Goal: Task Accomplishment & Management: Use online tool/utility

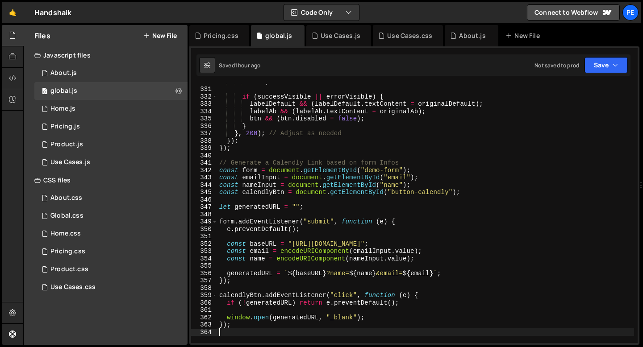
scroll to position [2429, 0]
click at [82, 109] on div "0 Home.js 0" at bounding box center [110, 109] width 153 height 18
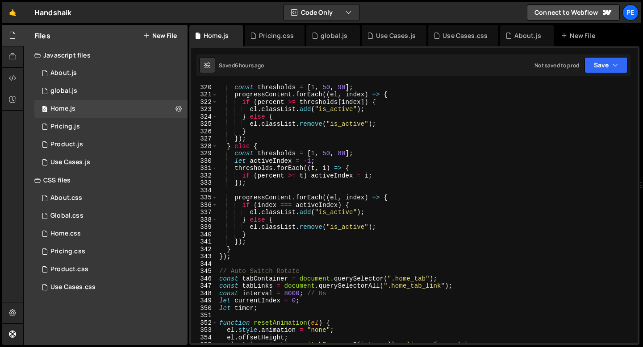
scroll to position [2186, 0]
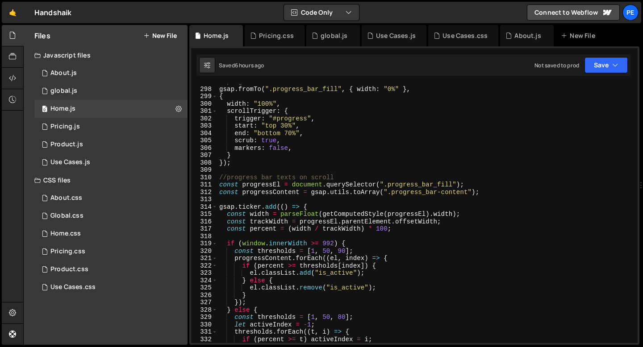
type textarea "markers: false,"
click at [322, 146] on div "//progress bar on scroll gsap . fromTo ( ".progress_bar_fill" , { width : "0%" …" at bounding box center [425, 215] width 417 height 274
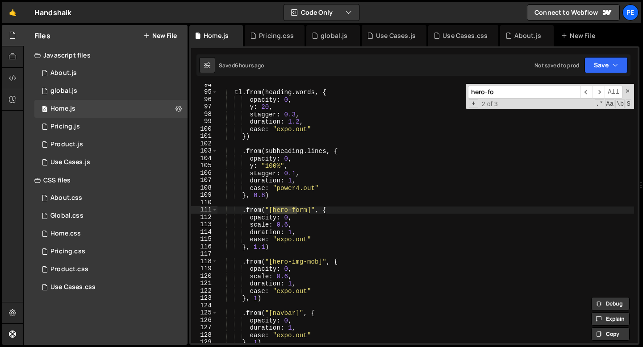
scroll to position [688, 0]
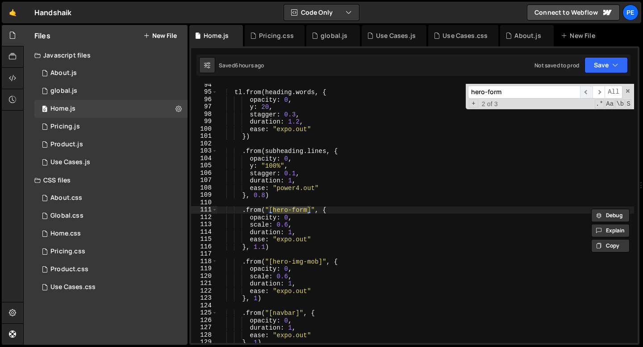
type input "hero-form"
click at [584, 97] on span "​" at bounding box center [586, 92] width 13 height 13
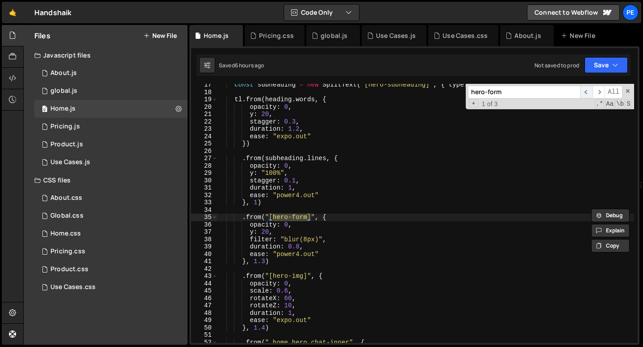
click at [587, 96] on span "​" at bounding box center [586, 92] width 13 height 13
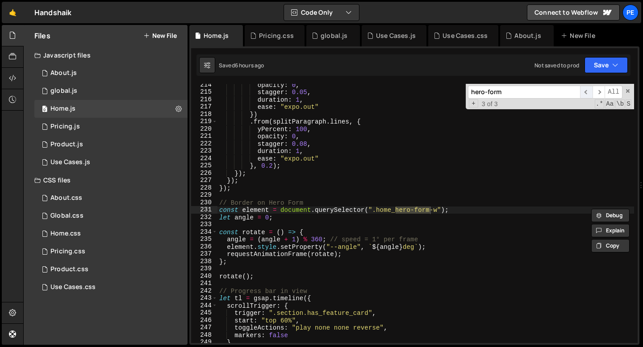
scroll to position [1572, 0]
click at [293, 227] on div "opacity : 0 , stagger : 0.05 , duration : 1 , ease : "expo.out" }) . from ( spl…" at bounding box center [425, 218] width 417 height 274
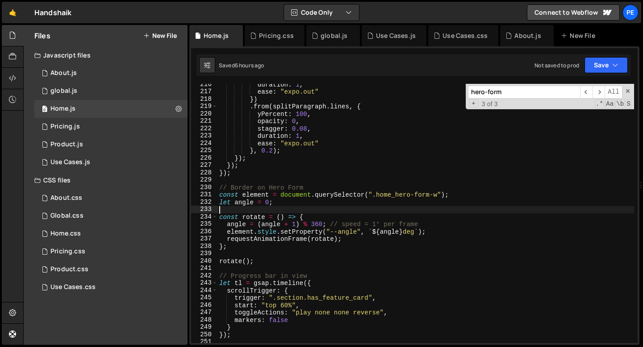
scroll to position [1587, 0]
click at [265, 256] on div "duration : 1 , ease : "expo.out" }) . from ( splitParagraph . lines , { yPercen…" at bounding box center [425, 218] width 417 height 274
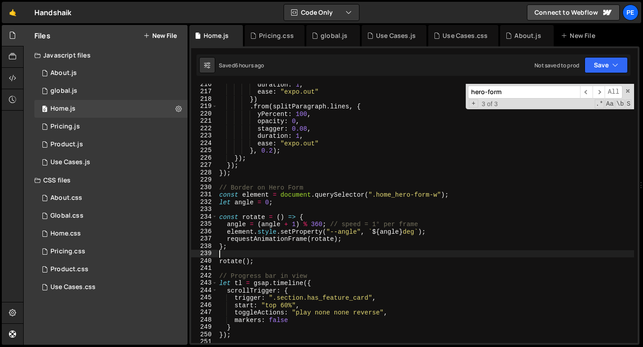
click at [260, 260] on div "duration : 1 , ease : "expo.out" }) . from ( splitParagraph . lines , { yPercen…" at bounding box center [425, 218] width 417 height 274
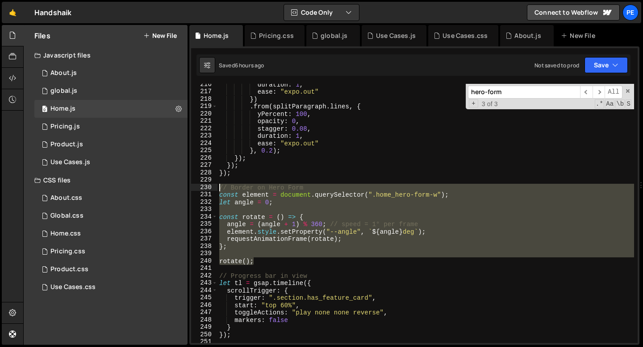
drag, startPoint x: 258, startPoint y: 262, endPoint x: 215, endPoint y: 190, distance: 83.5
click at [215, 190] on div "rotate(); 216 217 218 219 220 221 222 223 224 225 226 227 228 229 230 231 232 2…" at bounding box center [414, 213] width 446 height 259
type textarea "// Border on Hero Form const element = document.querySelector(".home_hero-form-…"
click at [519, 43] on div "About.js" at bounding box center [527, 35] width 54 height 21
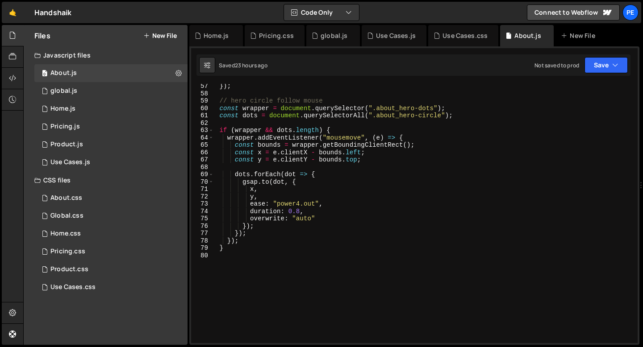
scroll to position [456, 0]
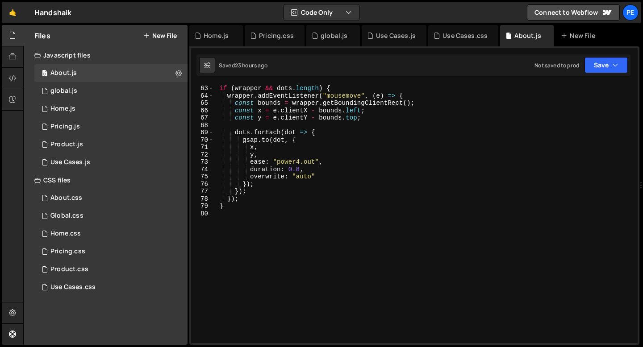
click at [240, 222] on div "if ( [PERSON_NAME] && dots . length ) { wrapper . addEventListener ( "mousemove…" at bounding box center [424, 214] width 420 height 274
paste textarea "rotate();"
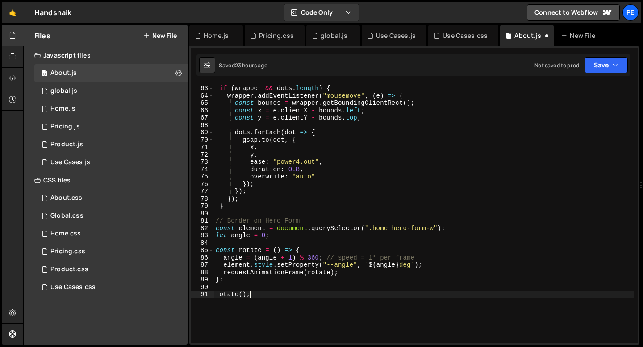
click at [234, 221] on div "if ( [PERSON_NAME] && dots . length ) { wrapper . addEventListener ( "mousemove…" at bounding box center [424, 214] width 420 height 274
type textarea "// Border on Hero Form"
click at [231, 217] on div "if ( [PERSON_NAME] && dots . length ) { wrapper . addEventListener ( "mousemove…" at bounding box center [424, 214] width 420 height 274
click at [217, 214] on div "if ( [PERSON_NAME] && dots . length ) { wrapper . addEventListener ( "mousemove…" at bounding box center [424, 214] width 420 height 274
click at [437, 227] on div "if ( [PERSON_NAME] && dots . length ) { wrapper . addEventListener ( "mousemove…" at bounding box center [424, 214] width 420 height 274
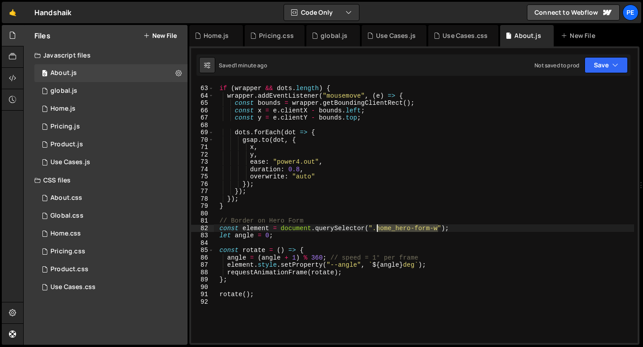
drag, startPoint x: 439, startPoint y: 229, endPoint x: 378, endPoint y: 228, distance: 60.7
click at [378, 228] on div "if ( [PERSON_NAME] && dots . length ) { wrapper . addEventListener ( "mousemove…" at bounding box center [424, 214] width 420 height 274
paste textarea "about_card-wrapper"
click at [296, 257] on div "if ( [PERSON_NAME] && dots . length ) { wrapper . addEventListener ( "mousemove…" at bounding box center [424, 214] width 420 height 274
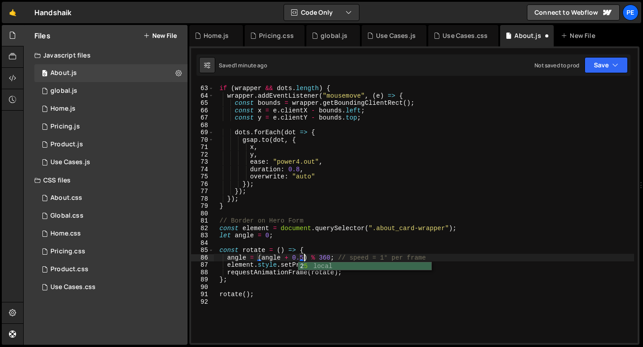
scroll to position [0, 6]
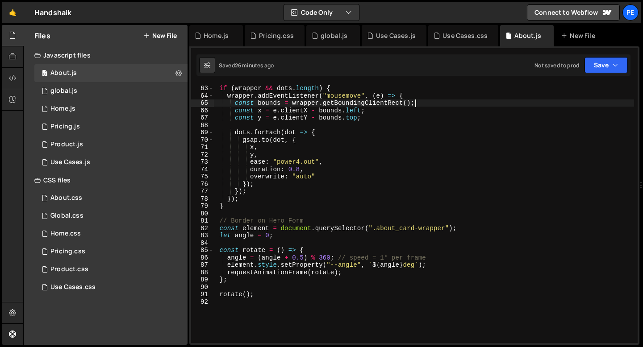
click at [420, 107] on div "if ( [PERSON_NAME] && dots . length ) { wrapper . addEventListener ( "mousemove…" at bounding box center [424, 214] width 420 height 274
click at [271, 296] on div "if ( [PERSON_NAME] && dots . length ) { wrapper . addEventListener ( "mousemove…" at bounding box center [424, 214] width 420 height 274
type textarea "rotate();"
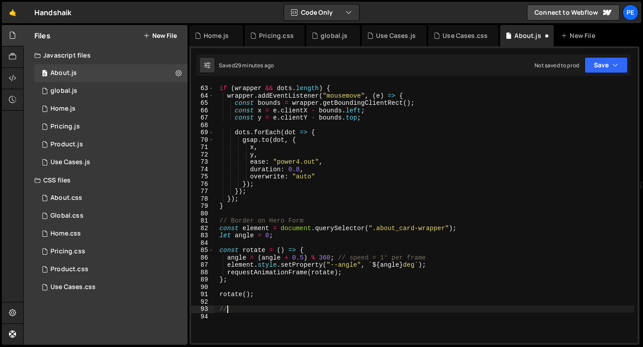
scroll to position [0, 0]
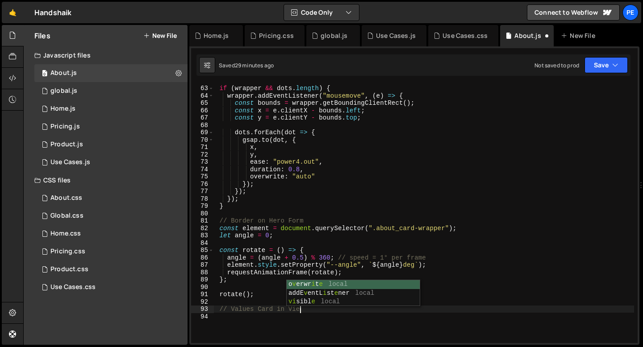
type textarea "// Values Card in View"
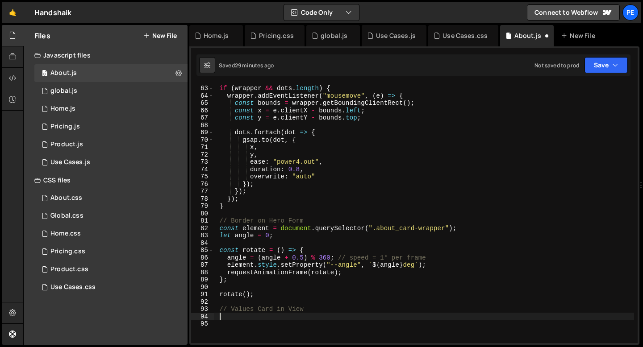
paste textarea "});"
type textarea "});"
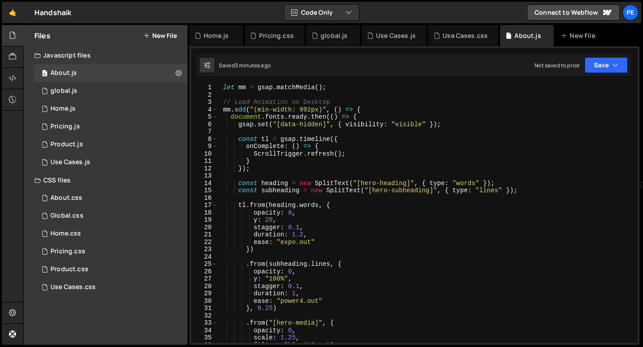
click at [253, 169] on div "let mm = gsap . matchMedia ( ) ; // Load Animation on Desktop mm . add ( "(min-…" at bounding box center [425, 221] width 417 height 274
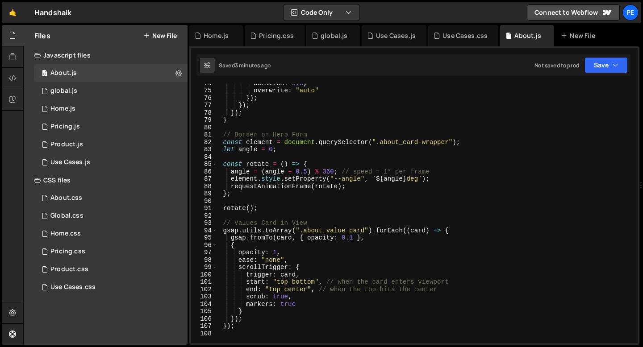
scroll to position [594, 0]
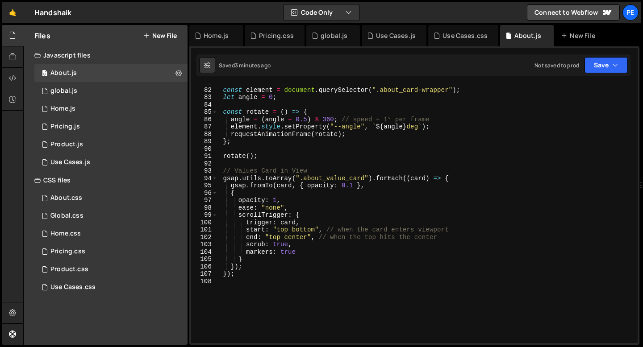
click at [354, 185] on div "// Border on Hero Form const element = document . querySelector ( ".about_card-…" at bounding box center [425, 216] width 417 height 274
click at [380, 187] on div "// Border on Hero Form const element = document . querySelector ( ".about_card-…" at bounding box center [425, 216] width 417 height 274
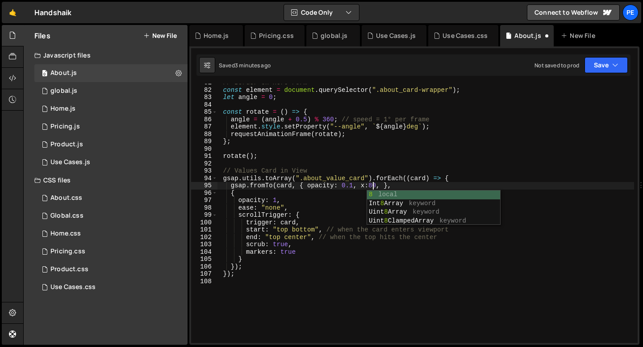
scroll to position [0, 11]
click at [287, 198] on div "// Border on Hero Form const element = document . querySelector ( ".about_card-…" at bounding box center [425, 216] width 417 height 274
type textarea "opacity: 1,"
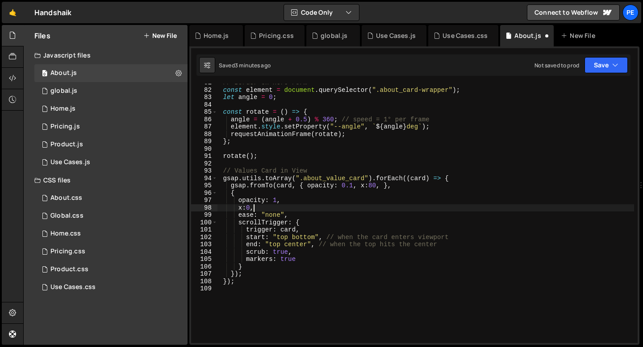
scroll to position [0, 2]
click at [266, 208] on div "// Border on Hero Form const element = document . querySelector ( ".about_card-…" at bounding box center [425, 216] width 417 height 274
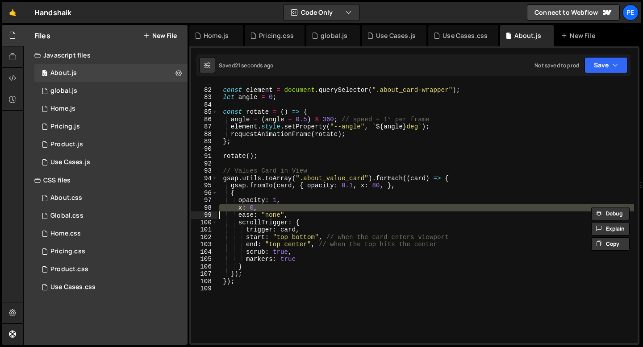
click at [266, 208] on div "// Border on Hero Form const element = document . querySelector ( ".about_card-…" at bounding box center [425, 216] width 417 height 274
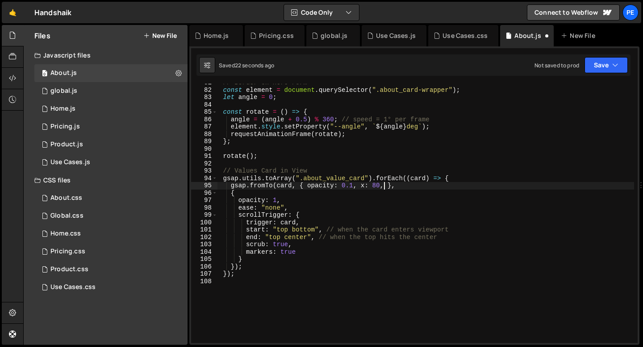
click at [386, 187] on div "// Border on Hero Form const element = document . querySelector ( ".about_card-…" at bounding box center [425, 216] width 417 height 274
click at [290, 251] on div "// Border on Hero Form const element = document . querySelector ( ".about_card-…" at bounding box center [425, 216] width 417 height 274
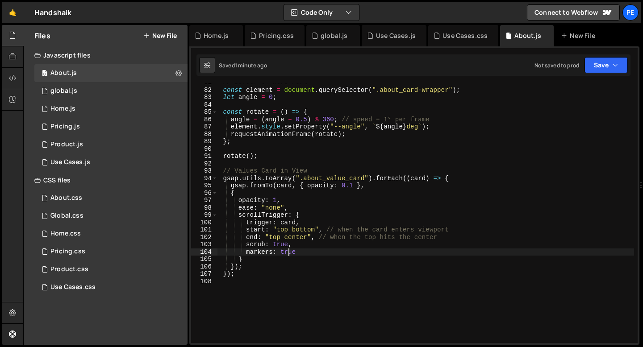
click at [290, 251] on div "// Border on Hero Form const element = document . querySelector ( ".about_card-…" at bounding box center [425, 216] width 417 height 274
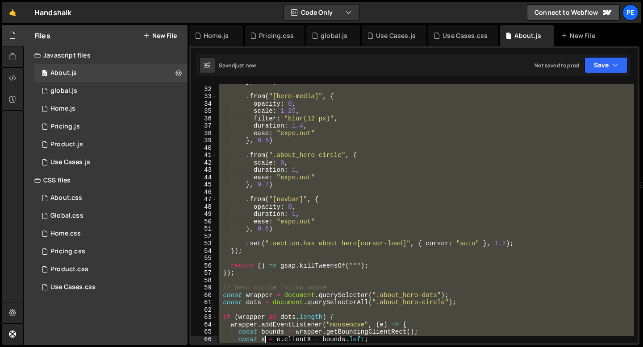
scroll to position [315, 0]
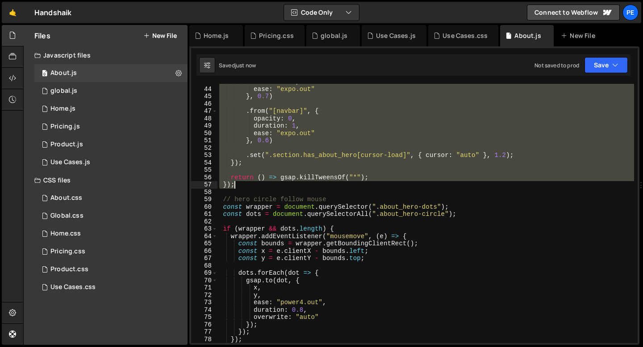
drag, startPoint x: 221, startPoint y: 104, endPoint x: 249, endPoint y: 185, distance: 86.3
click at [249, 186] on div "duration : 1 , ease : "expo.out" } , 0.7 ) . from ( "[navbar]" , { opacity : 0 …" at bounding box center [425, 215] width 417 height 274
type textarea "return () => gsap.killTweensOf("*"); });"
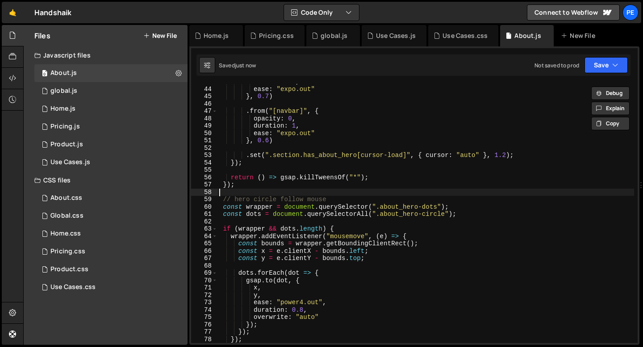
click at [248, 190] on div "duration : 1 , ease : "expo.out" } , 0.7 ) . from ( "[navbar]" , { opacity : 0 …" at bounding box center [425, 215] width 417 height 274
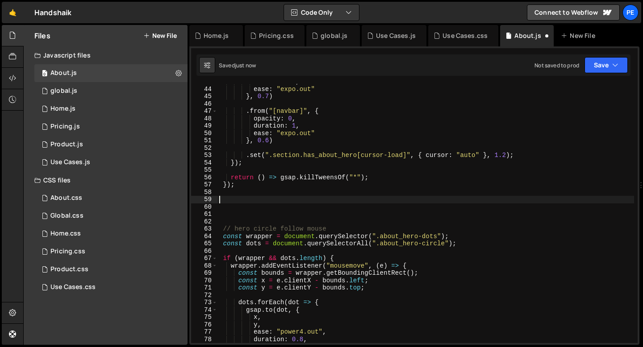
paste textarea "});"
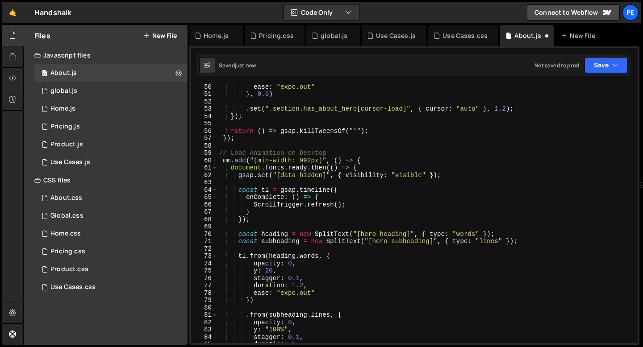
scroll to position [360, 0]
click at [309, 153] on div "duration : 1 , ease : "expo.out" } , 0.6 ) . set ( ".section.has_about_hero[cur…" at bounding box center [425, 214] width 417 height 274
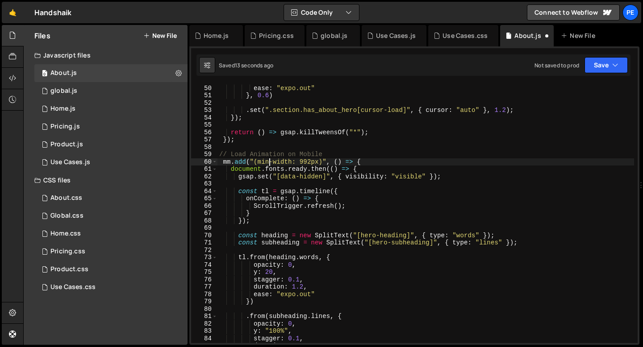
click at [269, 162] on div "duration : 1 , ease : "expo.out" } , 0.6 ) . set ( ".section.has_about_hero[cur…" at bounding box center [425, 214] width 417 height 274
click at [311, 161] on div "duration : 1 , ease : "expo.out" } , 0.6 ) . set ( ".section.has_about_hero[cur…" at bounding box center [425, 214] width 417 height 274
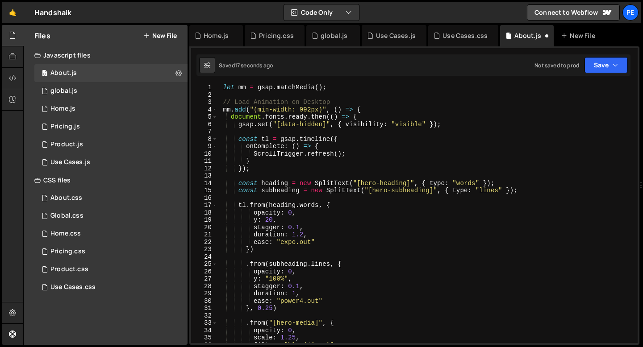
scroll to position [0, 0]
click at [264, 109] on div "let mm = gsap . matchMedia ( ) ; // Load Animation on Desktop mm . add ( "(min-…" at bounding box center [425, 221] width 417 height 274
type textarea "mm.add("(min-width: 992px)", () => { document.fonts.ready.then(() => {"
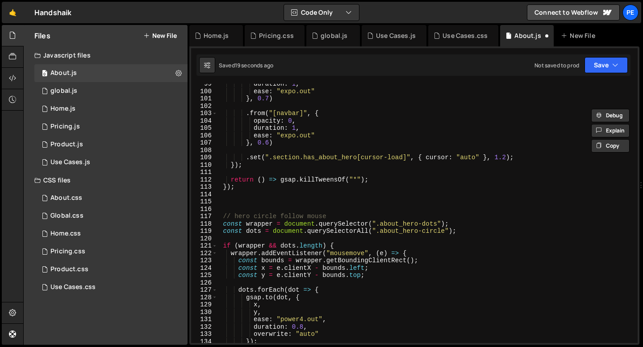
scroll to position [740, 0]
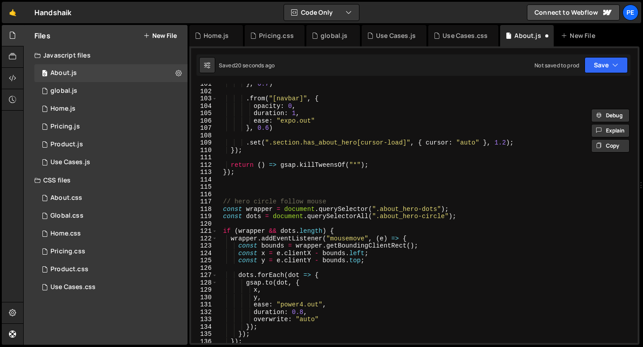
click at [239, 187] on div "} , 0.7 ) . from ( "[navbar]" , { opacity : 0 , duration : 1 , ease : "expo.out…" at bounding box center [425, 217] width 417 height 274
paste textarea
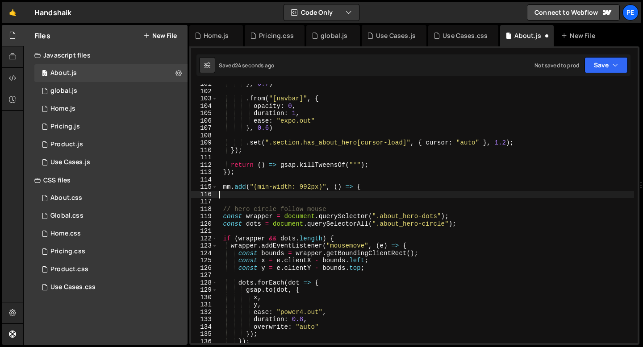
click at [227, 181] on div "} , 0.7 ) . from ( "[navbar]" , { opacity : 0 , duration : 1 , ease : "expo.out…" at bounding box center [425, 217] width 417 height 274
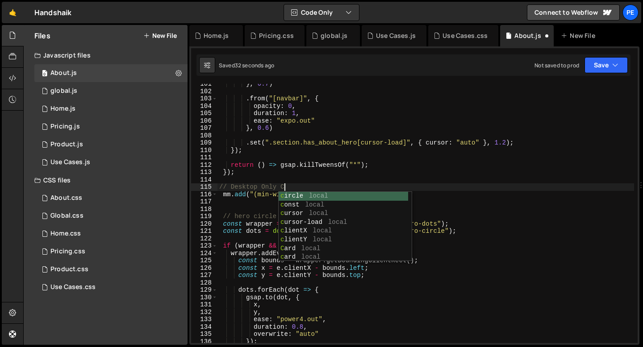
type textarea "// Desktop Only Code"
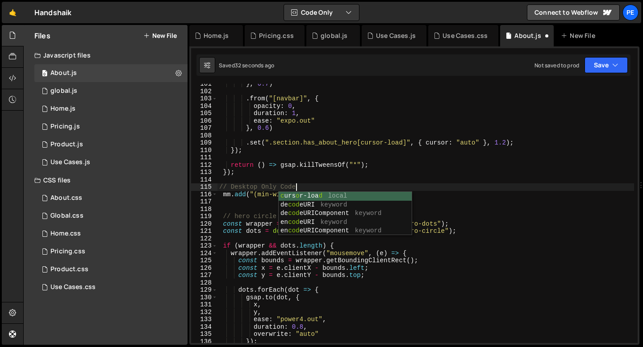
scroll to position [0, 5]
click at [229, 208] on div "} , 0.7 ) . from ( "[navbar]" , { opacity : 0 , duration : 1 , ease : "expo.out…" at bounding box center [425, 217] width 417 height 274
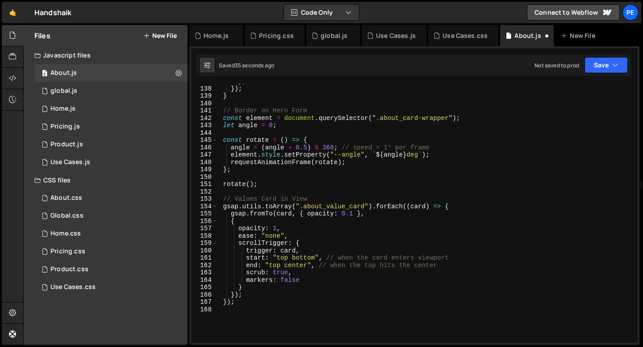
scroll to position [1011, 0]
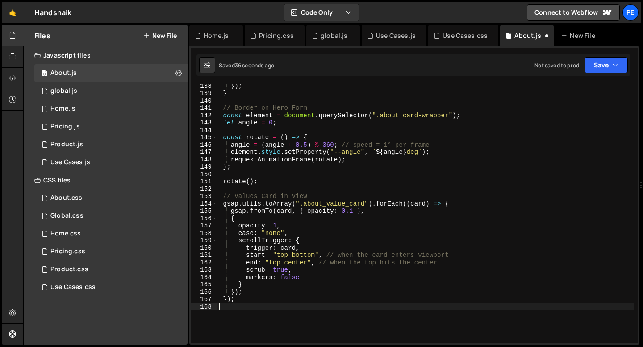
click at [238, 305] on div "}) ; } // Border on Hero Form const element = document . querySelector ( ".abou…" at bounding box center [425, 219] width 417 height 274
type textarea "});"
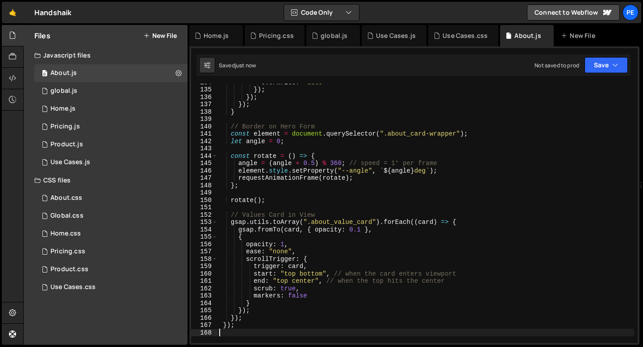
scroll to position [892, 0]
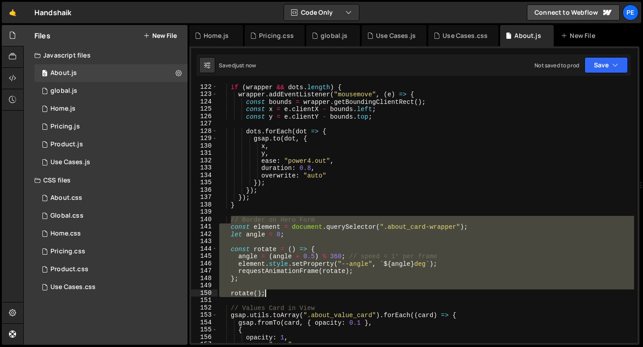
drag, startPoint x: 231, startPoint y: 221, endPoint x: 272, endPoint y: 296, distance: 86.5
click at [272, 297] on div "if ( [PERSON_NAME] && dots . length ) { wrapper . addEventListener ( "mousemove…" at bounding box center [425, 220] width 417 height 274
type textarea "rotate();"
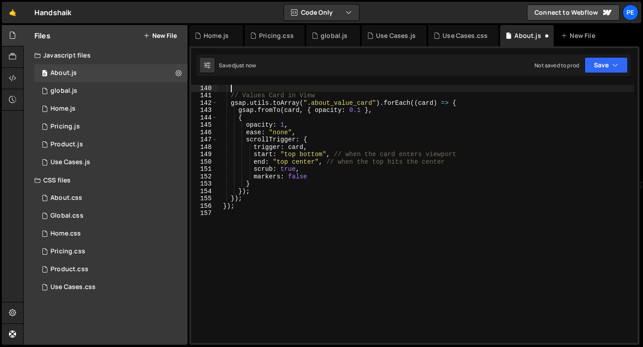
scroll to position [1023, 0]
click at [232, 217] on div "// Values Card in View gsap . utils . toArray ( ".about_value_card" ) . forEach…" at bounding box center [425, 214] width 417 height 274
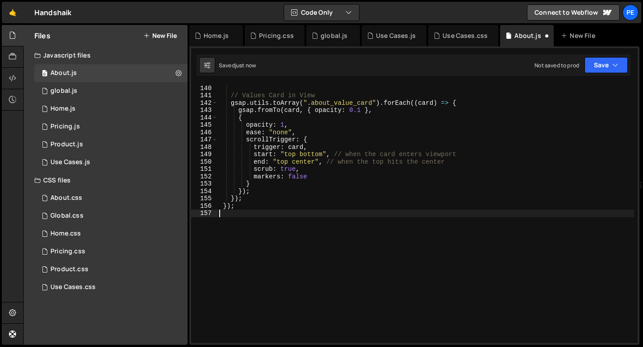
paste textarea
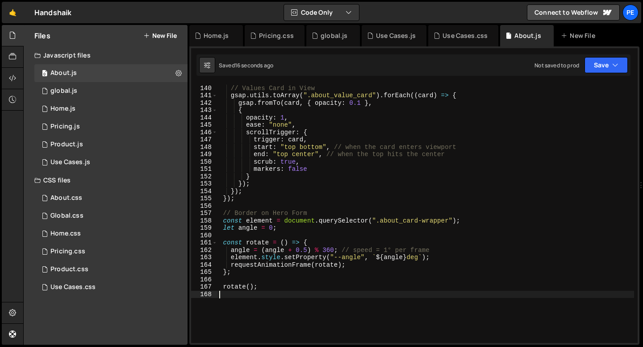
click at [359, 103] on div "// Values Card in View gsap . utils . toArray ( ".about_value_card" ) . forEach…" at bounding box center [425, 214] width 417 height 274
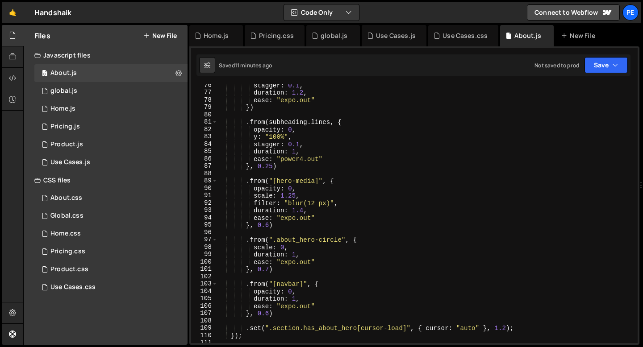
scroll to position [573, 0]
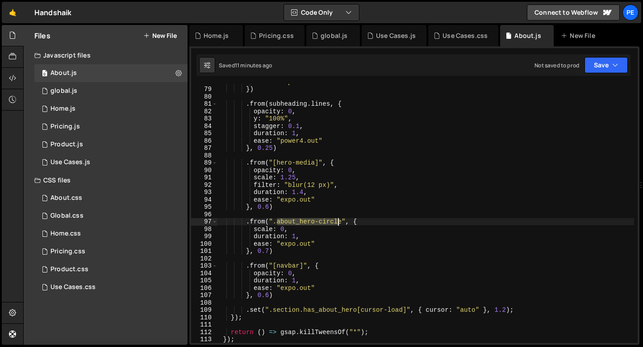
drag, startPoint x: 276, startPoint y: 222, endPoint x: 340, endPoint y: 222, distance: 64.3
click at [340, 222] on div "ease : "expo.out" }) . from ( subheading . lines , { opacity : 0 , y : "100%" ,…" at bounding box center [425, 215] width 417 height 274
paste textarea "section"
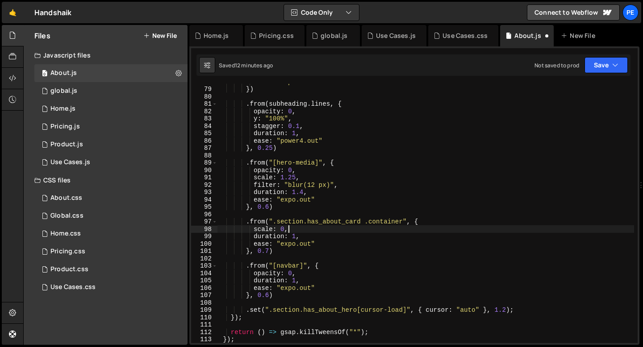
click at [292, 231] on div "ease : "expo.out" }) . from ( subheading . lines , { opacity : 0 , y : "100%" ,…" at bounding box center [425, 215] width 417 height 274
click at [292, 230] on div "ease : "expo.out" }) . from ( subheading . lines , { opacity : 0 , y : "100%" ,…" at bounding box center [425, 215] width 417 height 274
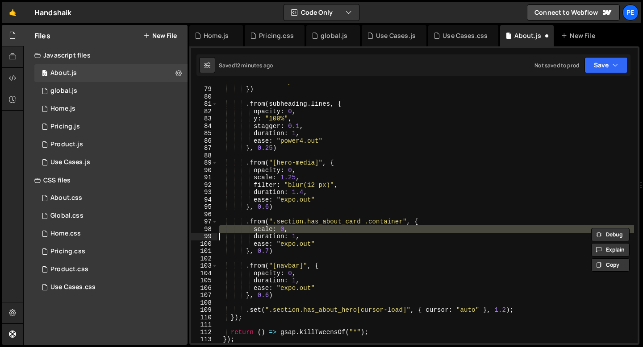
click at [292, 230] on div "ease : "expo.out" }) . from ( subheading . lines , { opacity : 0 , y : "100%" ,…" at bounding box center [425, 215] width 417 height 274
click at [262, 230] on div "ease : "expo.out" }) . from ( subheading . lines , { opacity : 0 , y : "100%" ,…" at bounding box center [425, 213] width 417 height 259
click at [262, 230] on div "ease : "expo.out" }) . from ( subheading . lines , { opacity : 0 , y : "100%" ,…" at bounding box center [425, 215] width 417 height 274
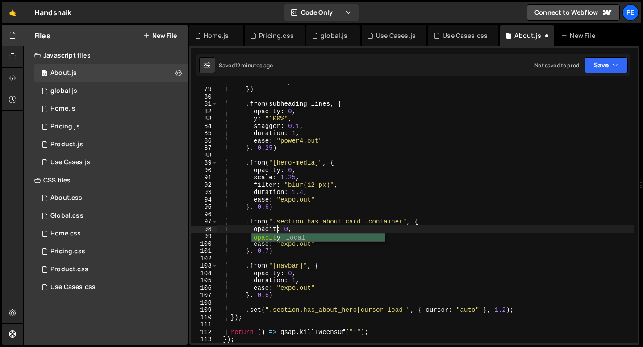
type textarea "opacity: 0,"
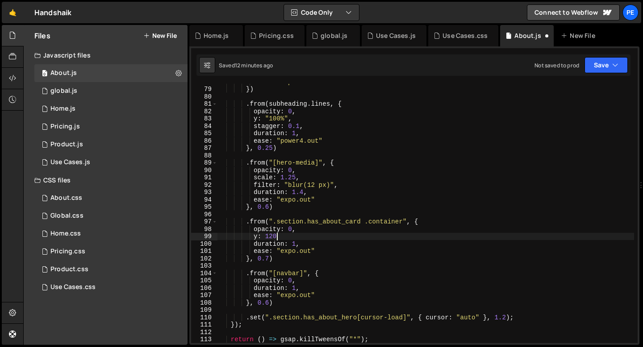
scroll to position [0, 4]
type textarea "y: 120,"
click at [273, 38] on div "Pricing.css" at bounding box center [276, 35] width 35 height 9
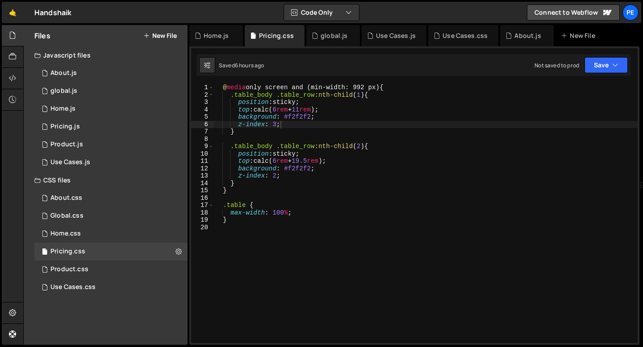
click at [263, 88] on div "@ media only screen and (min-width: 992 px) { .table_body .table_row :nth-child…" at bounding box center [425, 221] width 424 height 274
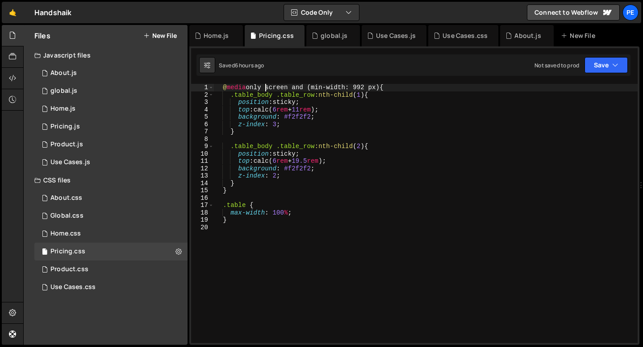
click at [263, 87] on div "@ media only screen and (min-width: 992 px) { .table_body .table_row :nth-child…" at bounding box center [425, 221] width 424 height 274
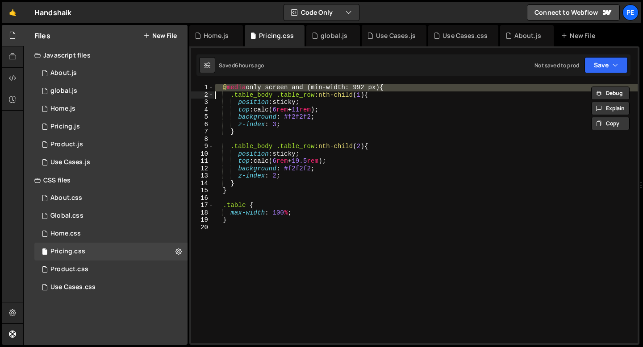
click at [263, 87] on div "@ media only screen and (min-width: 992 px) { .table_body .table_row :nth-child…" at bounding box center [425, 221] width 424 height 274
click at [373, 86] on div "@ media only screen and (min-width: 992 px) { .table_body .table_row :nth-child…" at bounding box center [425, 213] width 424 height 259
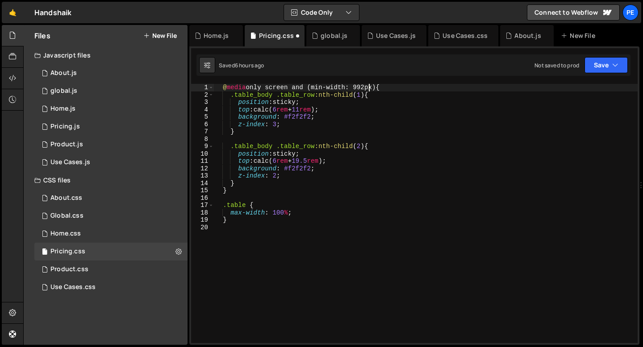
click at [363, 124] on div "@ media only screen and (min-width: 992px) { .table_body .table_row :nth-child …" at bounding box center [425, 221] width 424 height 274
type textarea "z-index: 3;"
